Goal: Use online tool/utility: Utilize a website feature to perform a specific function

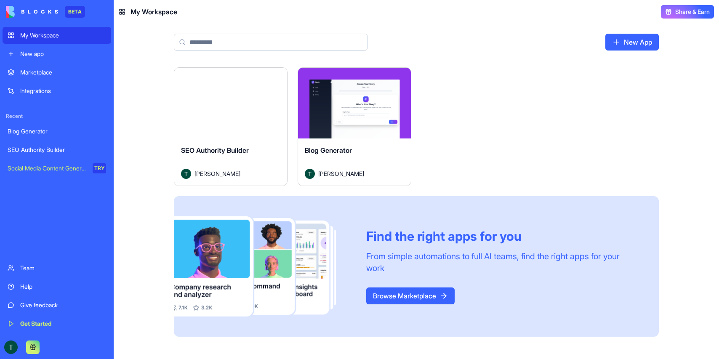
click at [348, 137] on div "Launch" at bounding box center [354, 103] width 113 height 71
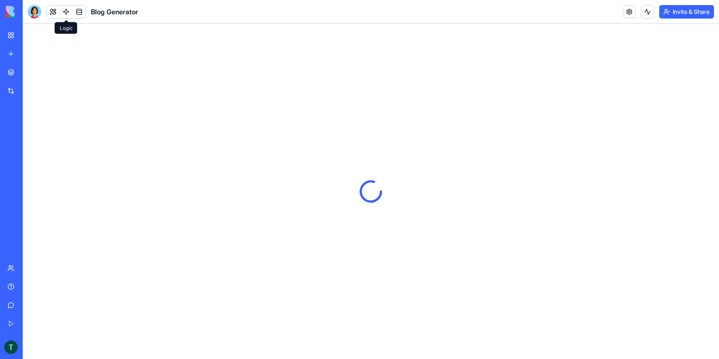
click at [65, 13] on link at bounding box center [66, 11] width 13 height 13
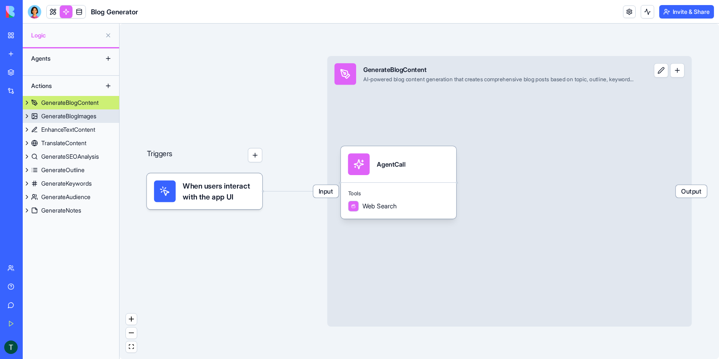
click at [79, 114] on div "GenerateBlogImages" at bounding box center [68, 116] width 55 height 8
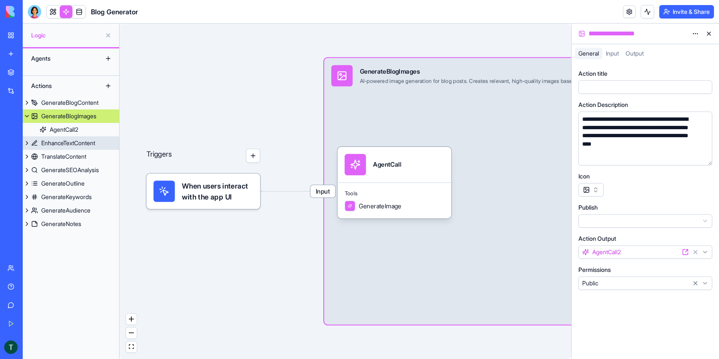
click at [69, 142] on div "EnhanceTextContent" at bounding box center [68, 143] width 54 height 8
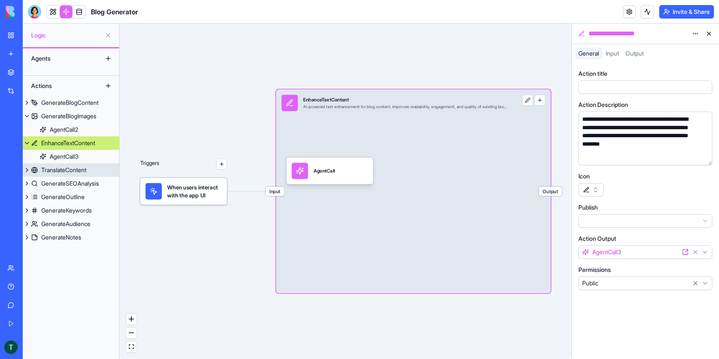
click at [59, 170] on div "TranslateContent" at bounding box center [63, 170] width 45 height 8
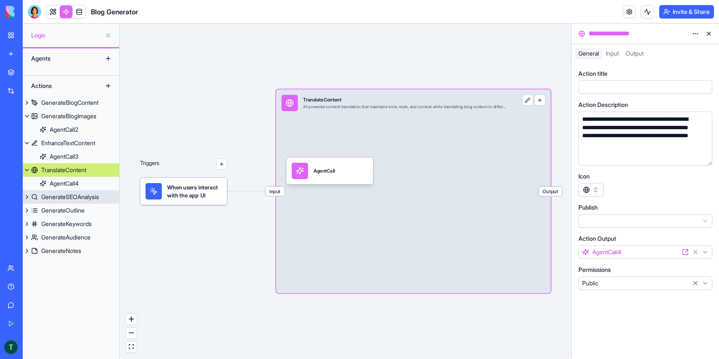
click at [56, 195] on div "GenerateSEOAnalysis" at bounding box center [70, 197] width 58 height 8
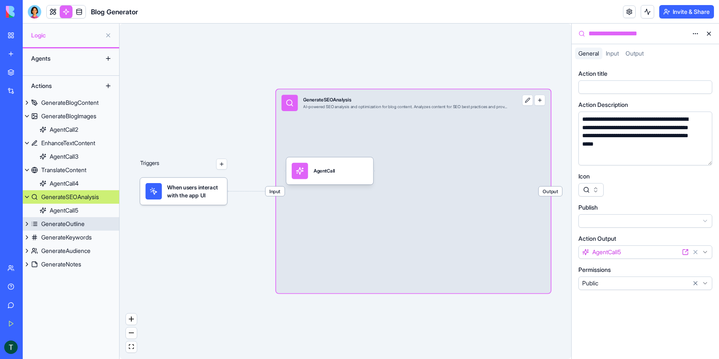
click at [52, 225] on div "GenerateOutline" at bounding box center [62, 224] width 43 height 8
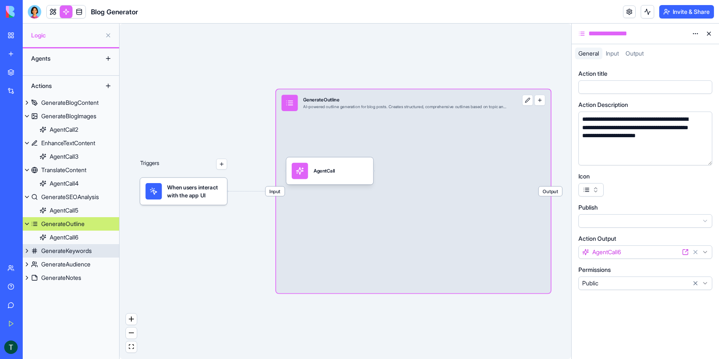
click at [53, 251] on div "GenerateKeywords" at bounding box center [66, 251] width 50 height 8
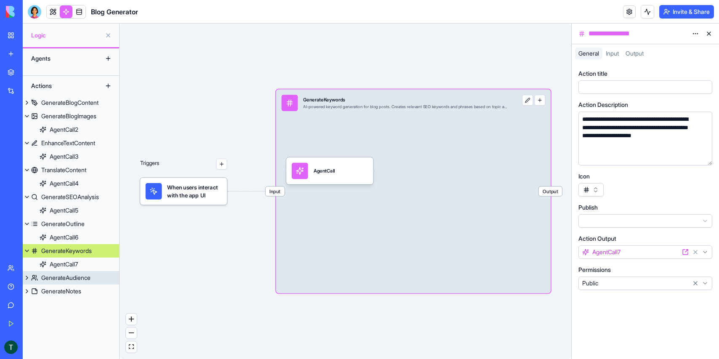
click at [52, 281] on div "GenerateAudience" at bounding box center [65, 277] width 49 height 8
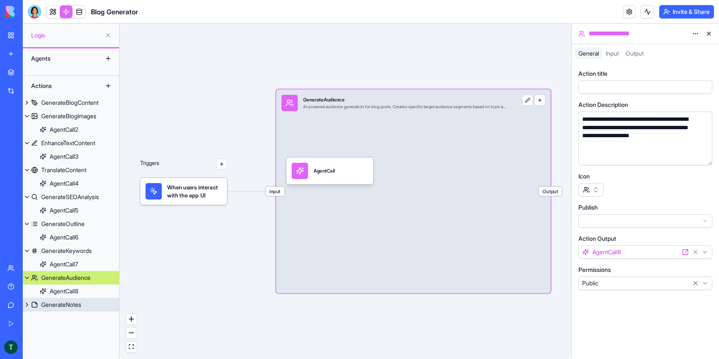
click at [50, 305] on div "GenerateNotes" at bounding box center [61, 304] width 40 height 8
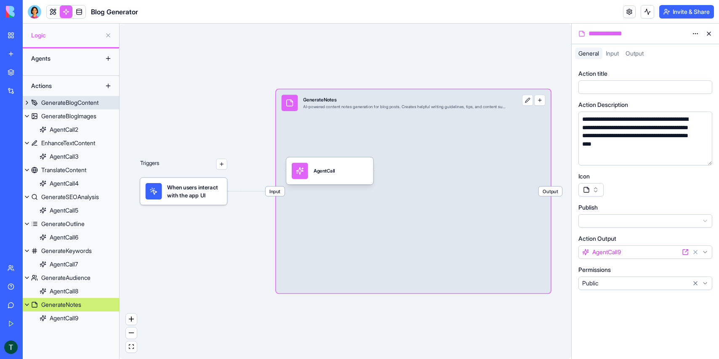
click at [65, 99] on div "GenerateBlogContent" at bounding box center [69, 102] width 57 height 8
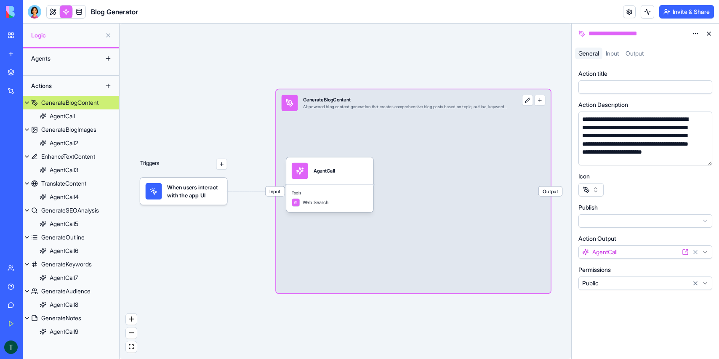
scroll to position [11, 0]
click at [11, 34] on link "My Workspace" at bounding box center [20, 35] width 34 height 17
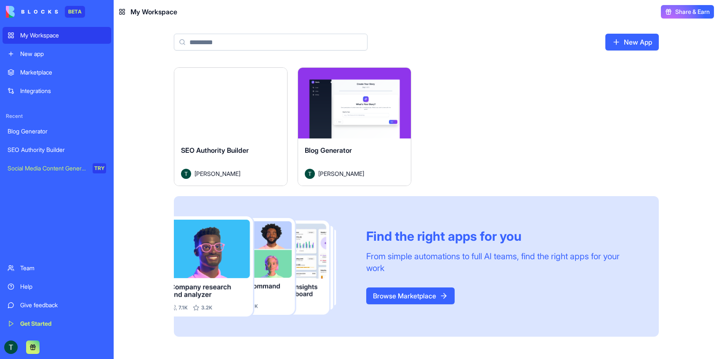
click at [224, 143] on div "SEO Authority Builder Timothy Allsworth" at bounding box center [230, 161] width 113 height 47
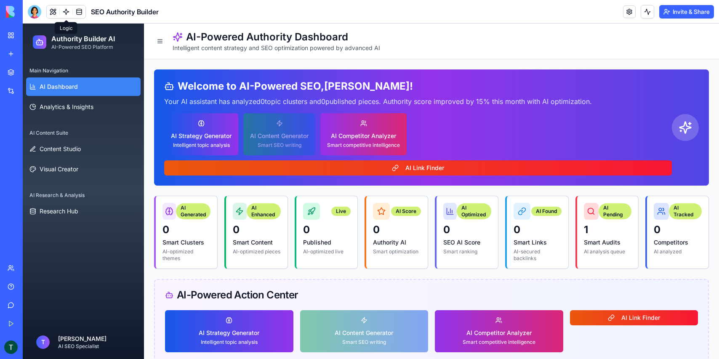
click at [66, 11] on link at bounding box center [66, 11] width 13 height 13
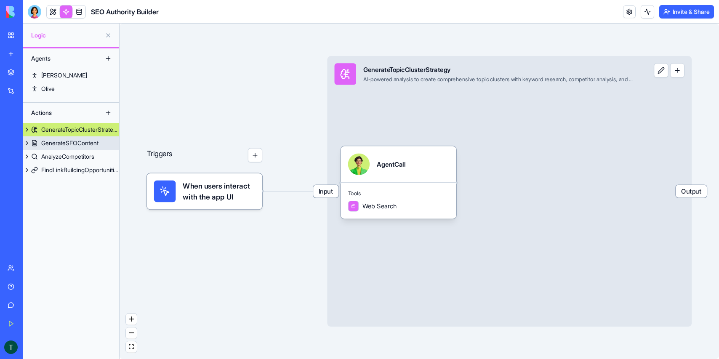
click at [69, 140] on div "GenerateSEOContent" at bounding box center [69, 143] width 57 height 8
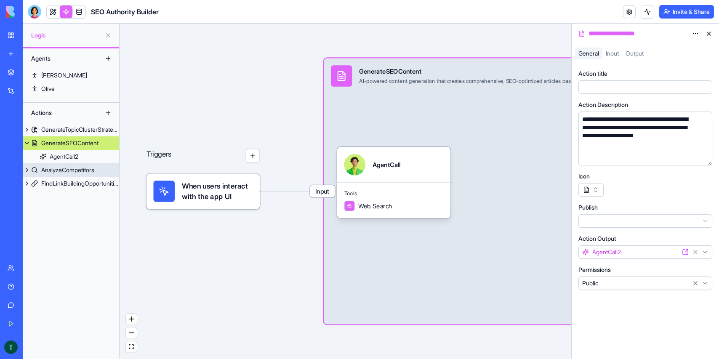
click at [66, 166] on div "AnalyzeCompetitors" at bounding box center [67, 170] width 53 height 8
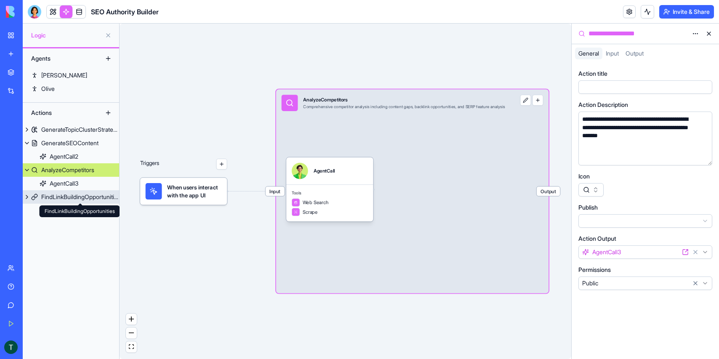
click at [62, 196] on div "FindLinkBuildingOpportunities" at bounding box center [80, 197] width 78 height 8
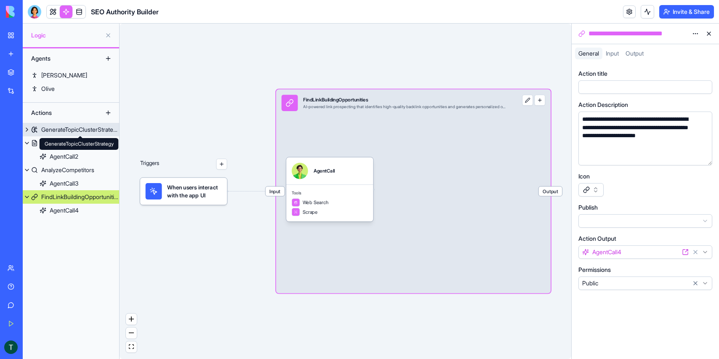
click at [59, 125] on div "GenerateTopicClusterStrategy" at bounding box center [80, 129] width 78 height 8
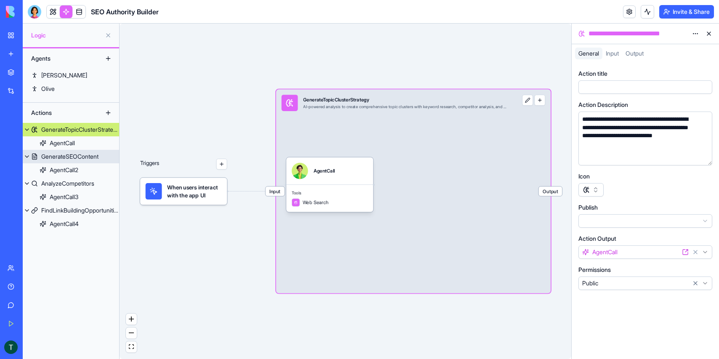
click at [53, 160] on div "GenerateSEOContent" at bounding box center [69, 156] width 57 height 8
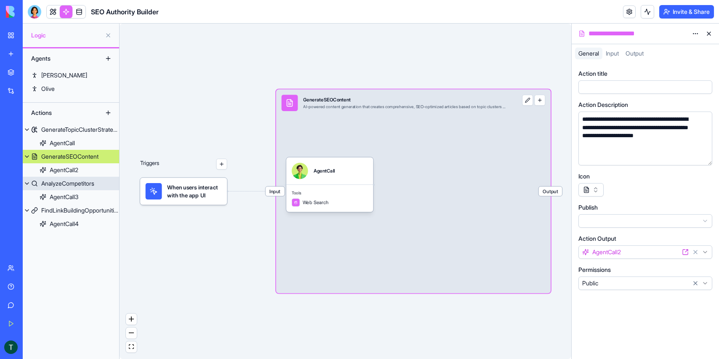
click at [53, 184] on div "AnalyzeCompetitors" at bounding box center [67, 183] width 53 height 8
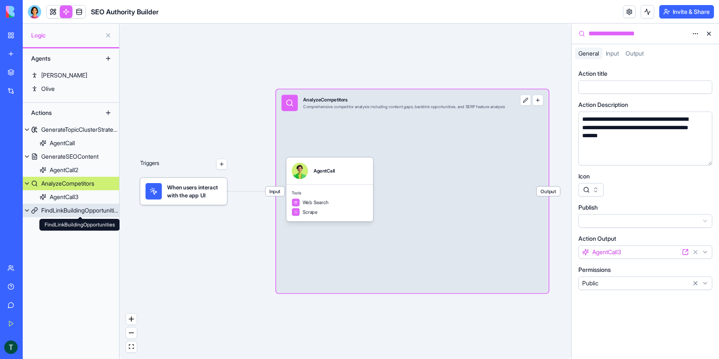
click at [57, 211] on div "FindLinkBuildingOpportunities" at bounding box center [80, 210] width 78 height 8
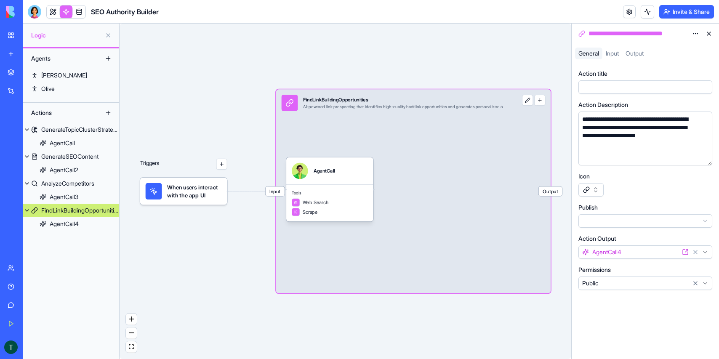
click at [12, 33] on link "My Workspace" at bounding box center [20, 35] width 34 height 17
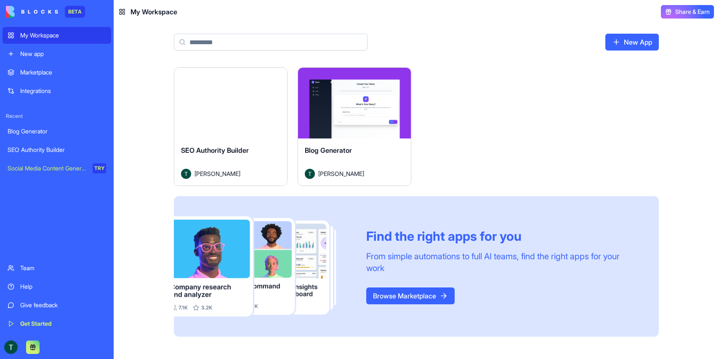
click at [359, 106] on button "Launch" at bounding box center [354, 103] width 63 height 17
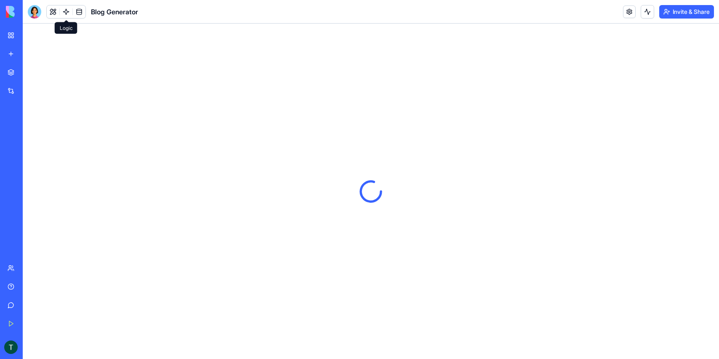
click at [68, 6] on link at bounding box center [66, 11] width 13 height 13
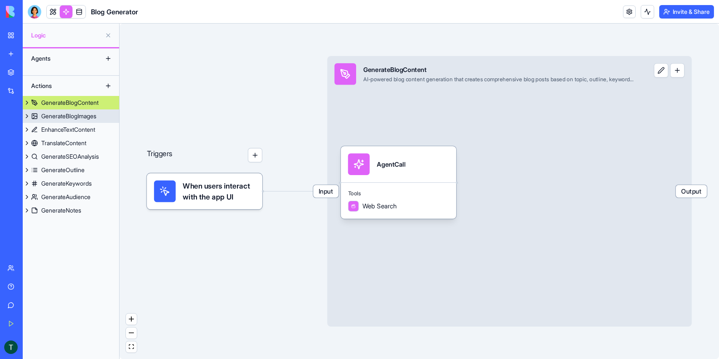
click at [51, 119] on div "GenerateBlogImages" at bounding box center [68, 116] width 55 height 8
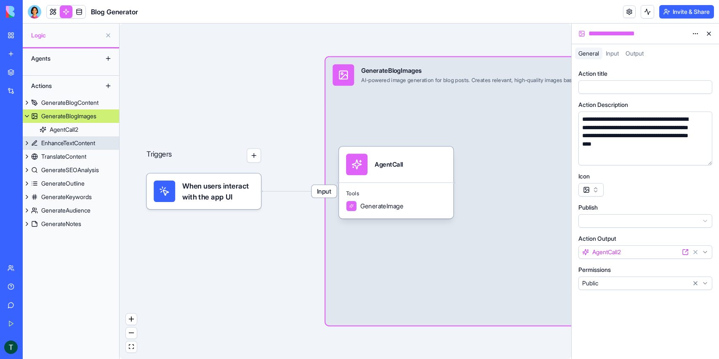
click at [52, 143] on div "EnhanceTextContent" at bounding box center [68, 143] width 54 height 8
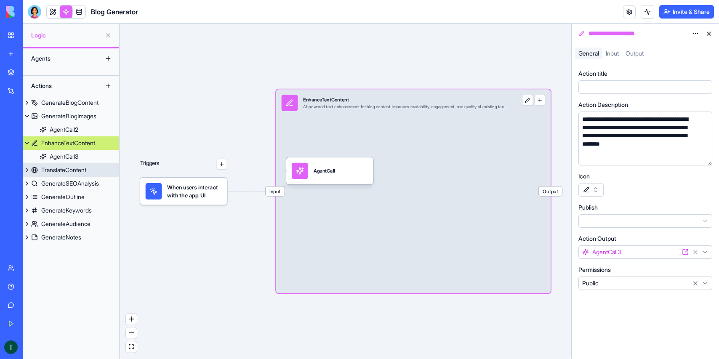
click at [48, 171] on div "TranslateContent" at bounding box center [63, 170] width 45 height 8
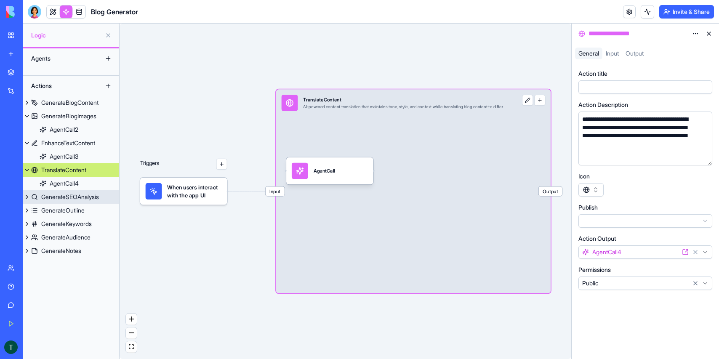
click at [48, 198] on div "GenerateSEOAnalysis" at bounding box center [70, 197] width 58 height 8
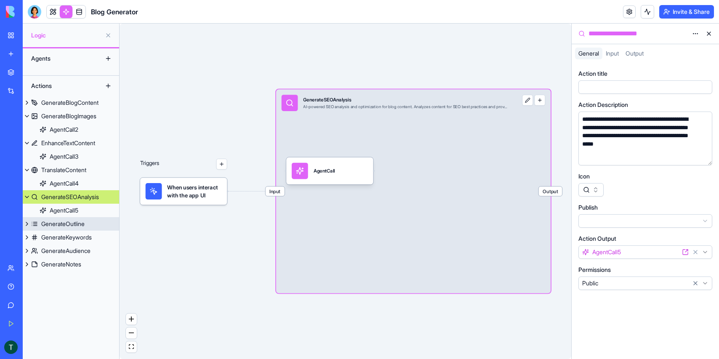
click at [48, 221] on div "GenerateOutline" at bounding box center [62, 224] width 43 height 8
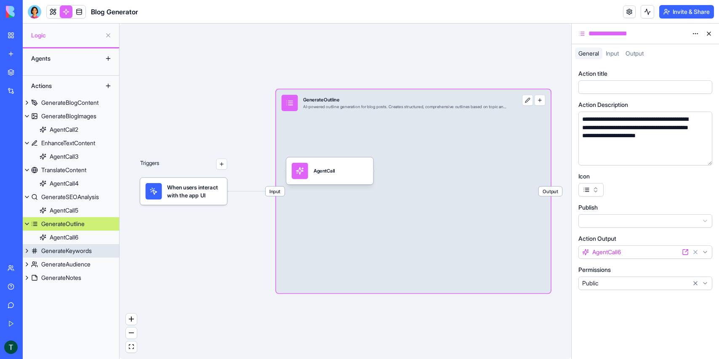
click at [45, 250] on div "GenerateKeywords" at bounding box center [66, 251] width 50 height 8
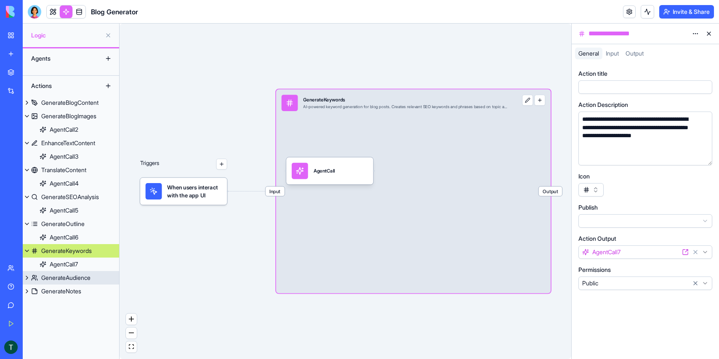
click at [46, 277] on div "GenerateAudience" at bounding box center [65, 277] width 49 height 8
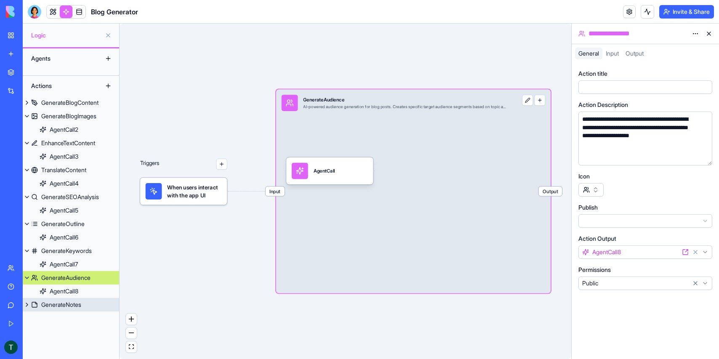
click at [52, 301] on div "GenerateNotes" at bounding box center [61, 304] width 40 height 8
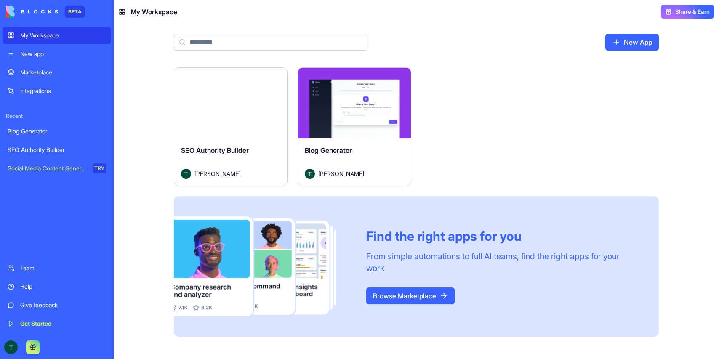
click at [352, 132] on div "Launch" at bounding box center [354, 103] width 113 height 71
click at [245, 115] on div "Launch" at bounding box center [230, 103] width 113 height 71
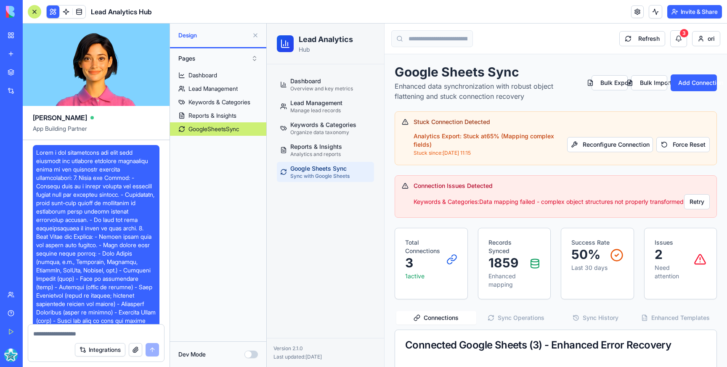
scroll to position [2261, 1]
